Goal: Entertainment & Leisure: Consume media (video, audio)

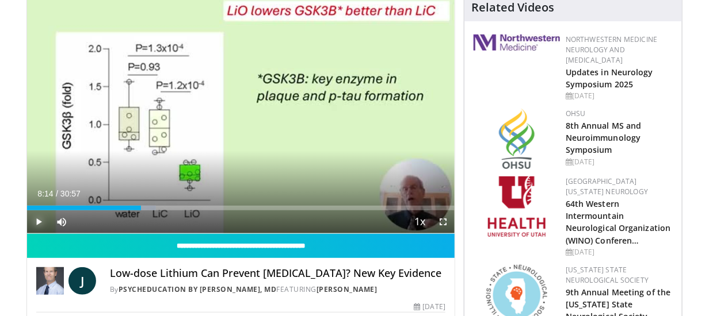
click at [37, 220] on span "Video Player" at bounding box center [38, 222] width 23 height 23
